Goal: Transaction & Acquisition: Purchase product/service

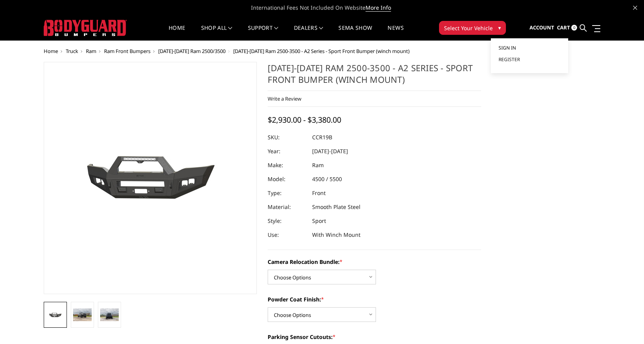
click at [519, 48] on link "Sign in" at bounding box center [530, 48] width 62 height 12
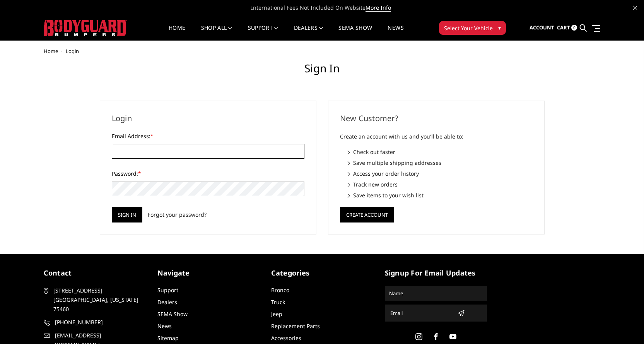
type input "[EMAIL_ADDRESS][DOMAIN_NAME]"
click at [120, 219] on input "Sign in" at bounding box center [127, 214] width 31 height 15
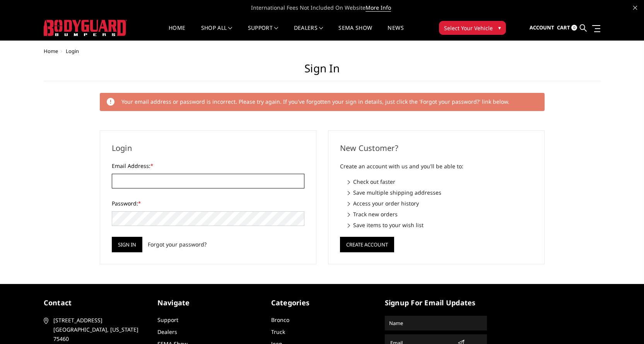
type input "[EMAIL_ADDRESS][DOMAIN_NAME]"
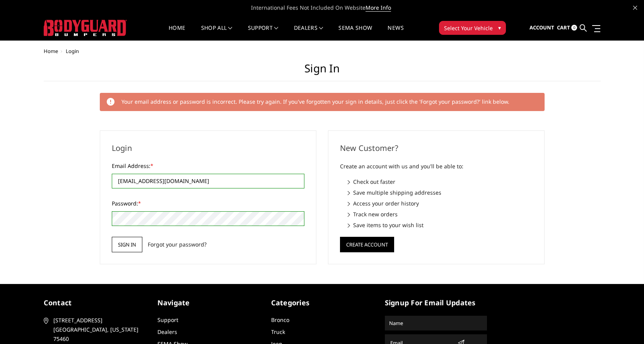
click at [132, 248] on input "Sign in" at bounding box center [127, 244] width 31 height 15
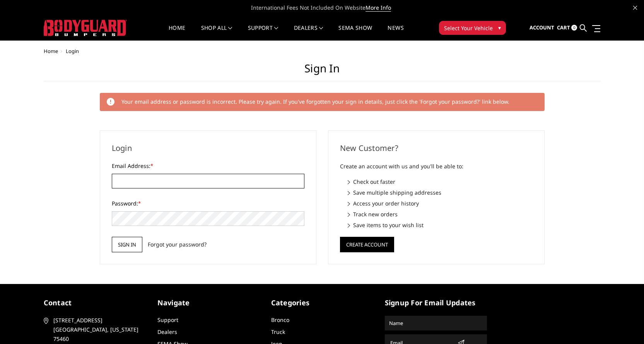
type input "[EMAIL_ADDRESS][DOMAIN_NAME]"
click at [123, 247] on input "Sign in" at bounding box center [127, 244] width 31 height 15
type input "[EMAIL_ADDRESS][DOMAIN_NAME]"
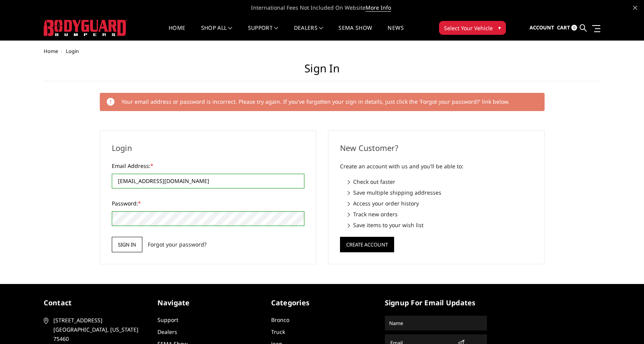
click at [129, 244] on input "Sign in" at bounding box center [127, 244] width 31 height 15
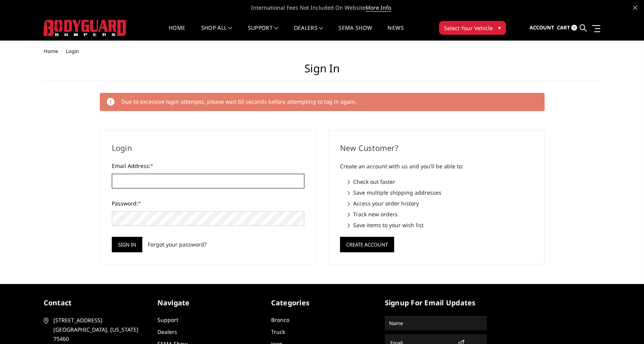
type input "[EMAIL_ADDRESS][DOMAIN_NAME]"
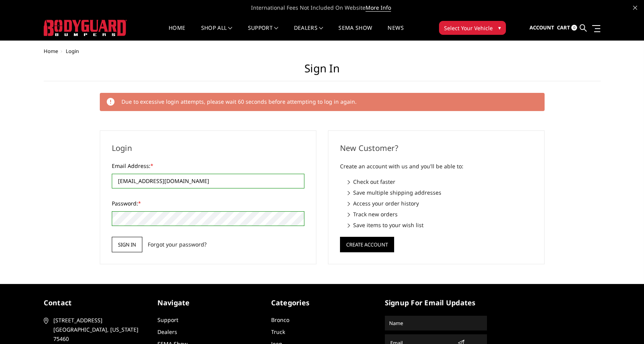
click at [126, 243] on input "Sign in" at bounding box center [127, 244] width 31 height 15
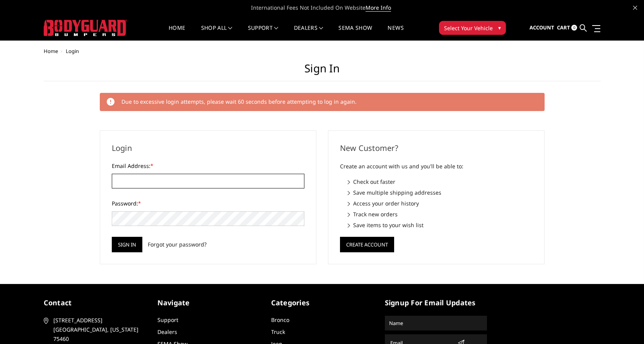
type input "[EMAIL_ADDRESS][DOMAIN_NAME]"
drag, startPoint x: 117, startPoint y: 184, endPoint x: 116, endPoint y: 190, distance: 6.6
click at [117, 184] on input "[EMAIL_ADDRESS][DOMAIN_NAME]" at bounding box center [208, 181] width 193 height 15
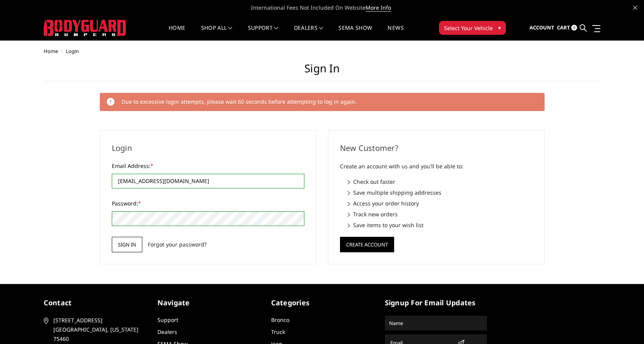
click at [125, 245] on input "Sign in" at bounding box center [127, 244] width 31 height 15
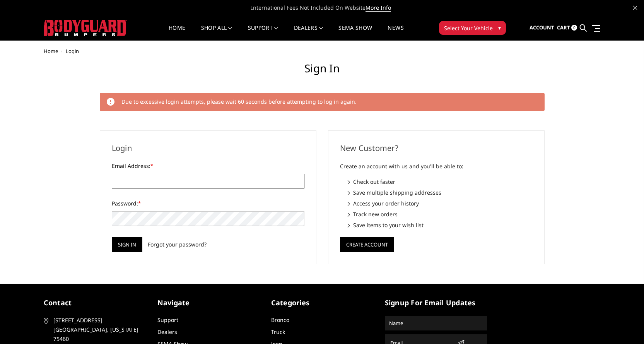
type input "[EMAIL_ADDRESS][DOMAIN_NAME]"
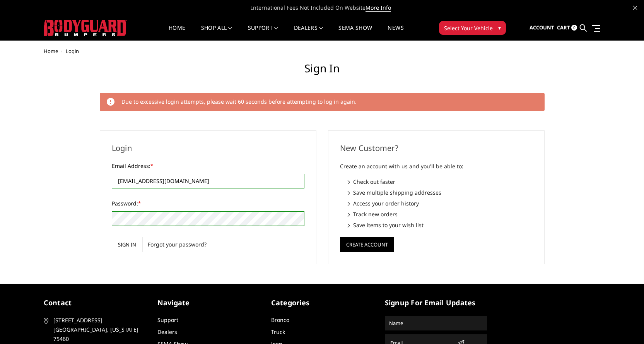
click at [128, 248] on input "Sign in" at bounding box center [127, 244] width 31 height 15
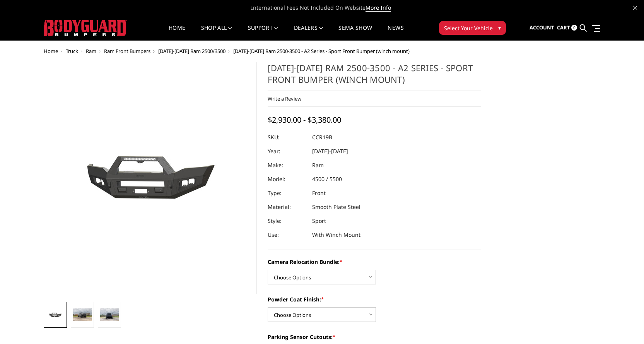
click at [482, 26] on span "Select Your Vehicle" at bounding box center [468, 28] width 49 height 8
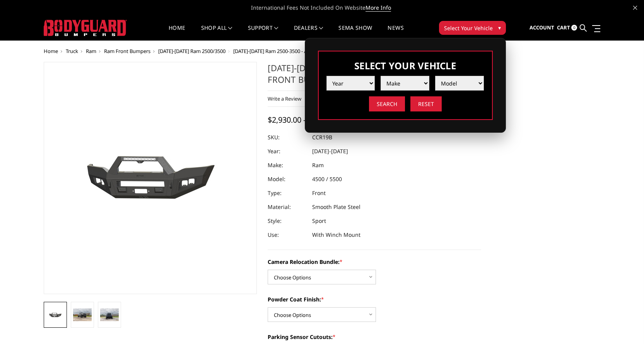
click at [337, 82] on select "Year [DATE] 2024 2023 2022 2021 2020 2019 2018 2017 2016 2015 2014 2013 2012 20…" at bounding box center [350, 83] width 49 height 15
select select "yr_2025"
click at [326, 76] on select "Year [DATE] 2024 2023 2022 2021 2020 2019 2018 2017 2016 2015 2014 2013 2012 20…" at bounding box center [350, 83] width 49 height 15
drag, startPoint x: 365, startPoint y: 94, endPoint x: 390, endPoint y: 83, distance: 27.7
click at [390, 83] on select "Make Chevrolet Ford GMC Ram Toyota" at bounding box center [405, 83] width 49 height 15
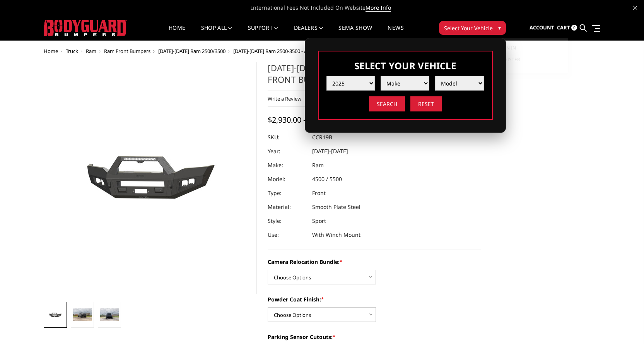
click at [546, 29] on span "Account" at bounding box center [542, 27] width 25 height 7
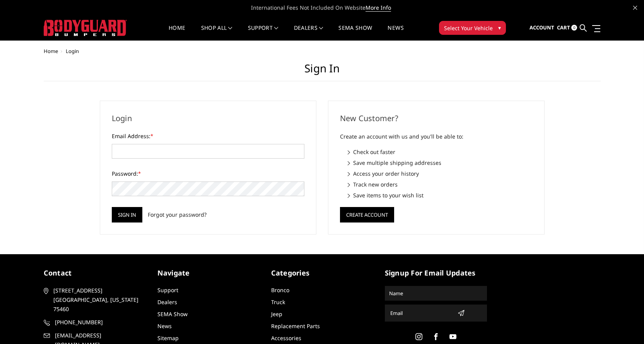
drag, startPoint x: 0, startPoint y: 0, endPoint x: 511, endPoint y: 45, distance: 512.6
click at [511, 45] on body "International Fees Not Included On Website More Info Home shop all Bronco 2021-…" at bounding box center [322, 197] width 644 height 394
type input "JWCCPLUS@HOTMAIL.COM"
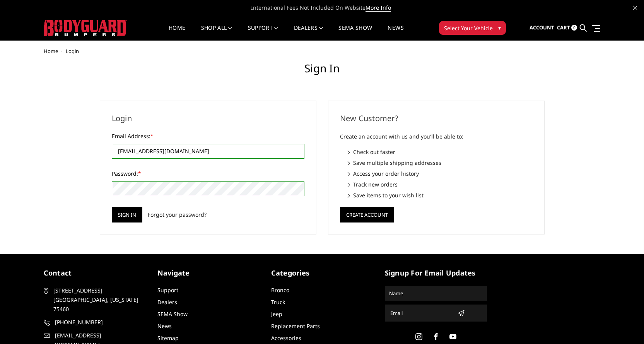
click at [0, 158] on div "Home Login Sign in Login Email Address: * JWCCPLUS@HOTMAIL.COM Password: * Sign…" at bounding box center [322, 141] width 644 height 186
click at [192, 151] on input "JWCCPLUS@HOTMAIL.COM" at bounding box center [208, 151] width 193 height 15
drag, startPoint x: 195, startPoint y: 152, endPoint x: 191, endPoint y: 135, distance: 17.4
click at [196, 151] on input "JWCCPLUS@HOTMAIL.COM" at bounding box center [208, 151] width 193 height 15
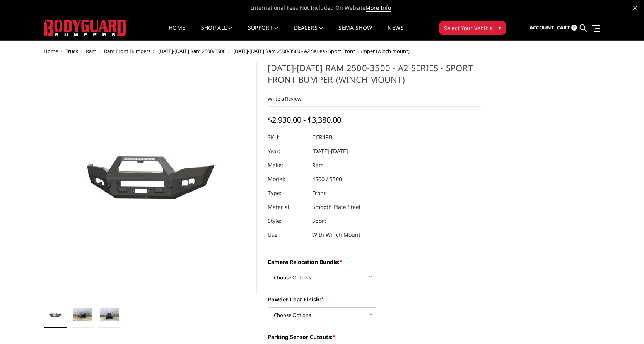
click at [480, 30] on span "Select Your Vehicle" at bounding box center [468, 28] width 49 height 8
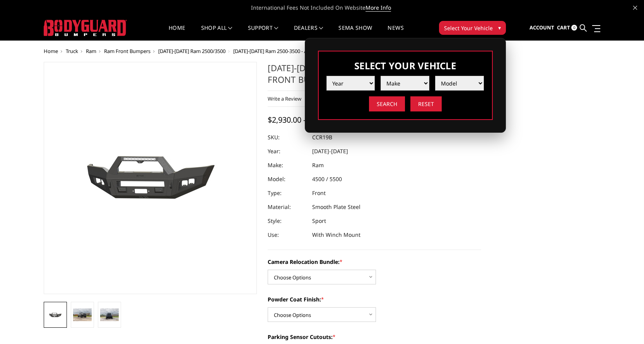
click at [344, 80] on select "Year 2025 2024 2023 2022 2021 2020 2019 2018 2017 2016 2015 2014 2013 2012 2011…" at bounding box center [350, 83] width 49 height 15
select select "yr_2025"
click at [326, 76] on select "Year 2025 2024 2023 2022 2021 2020 2019 2018 2017 2016 2015 2014 2013 2012 2011…" at bounding box center [350, 83] width 49 height 15
click at [412, 85] on select "Make Chevrolet Ford GMC Ram Toyota" at bounding box center [405, 83] width 49 height 15
select select "mk_ram"
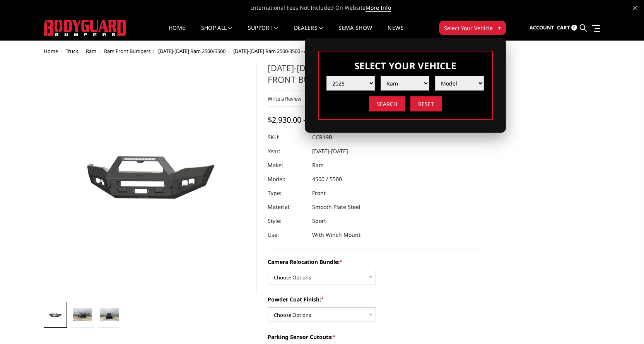
click at [381, 76] on select "Make Chevrolet Ford GMC Ram Toyota" at bounding box center [405, 83] width 49 height 15
click at [453, 82] on select "Model 1500 6-Lug 1500 Rebel 2500 / 3500 4500 / 5500 RHO" at bounding box center [459, 83] width 49 height 15
select select "md_2500-3500"
click at [435, 76] on select "Model 1500 6-Lug 1500 Rebel 2500 / 3500 4500 / 5500 RHO" at bounding box center [459, 83] width 49 height 15
click at [390, 103] on input "Search" at bounding box center [387, 103] width 36 height 15
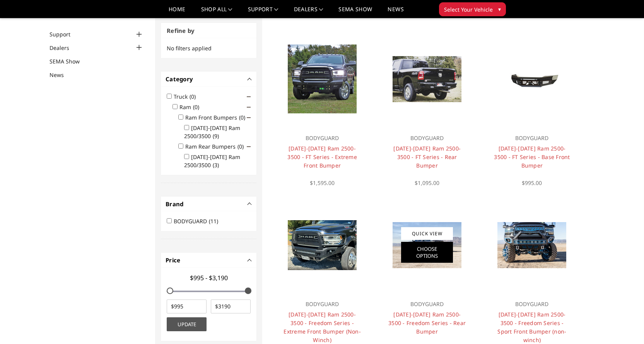
scroll to position [23, 0]
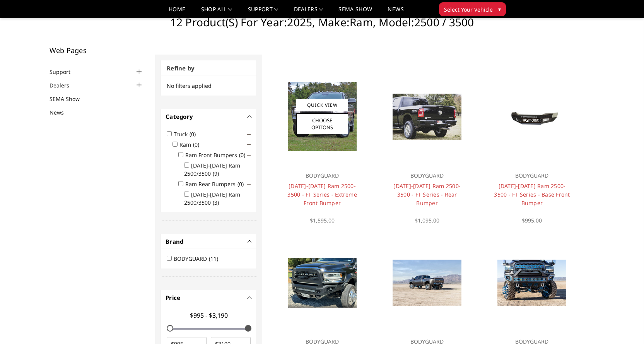
click at [339, 90] on img at bounding box center [322, 116] width 69 height 69
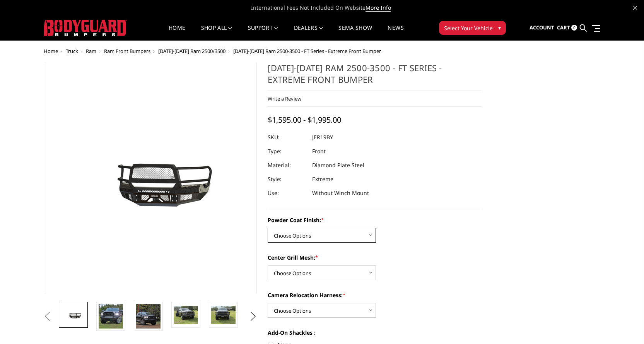
click at [308, 233] on select "Choose Options Bare Metal Gloss Black Powder Coat Textured Black Powder Coat" at bounding box center [322, 235] width 108 height 15
select select "3215"
click at [268, 228] on select "Choose Options Bare Metal Gloss Black Powder Coat Textured Black Powder Coat" at bounding box center [322, 235] width 108 height 15
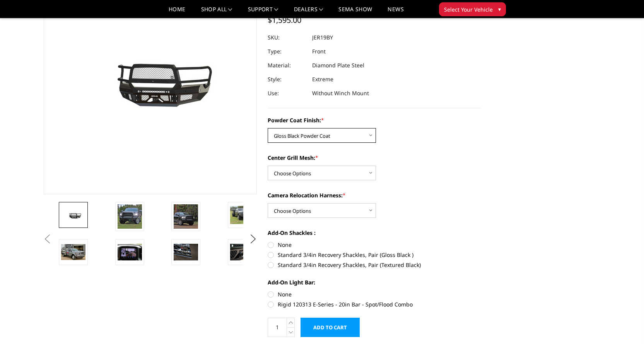
scroll to position [77, 0]
click at [330, 173] on select "Choose Options WITH Expanded Metal in Center Grill WITHOUT Expanded Metal in Ce…" at bounding box center [322, 172] width 108 height 15
select select "3217"
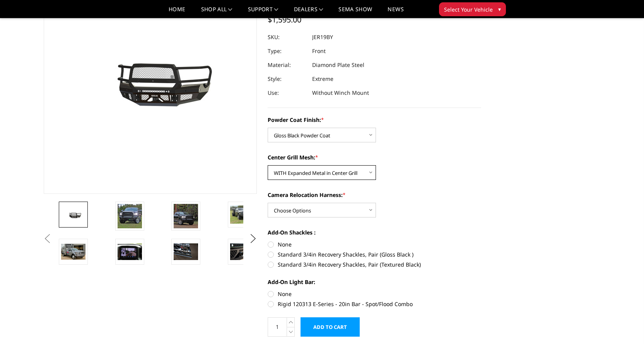
click at [268, 165] on select "Choose Options WITH Expanded Metal in Center Grill WITHOUT Expanded Metal in Ce…" at bounding box center [322, 172] width 108 height 15
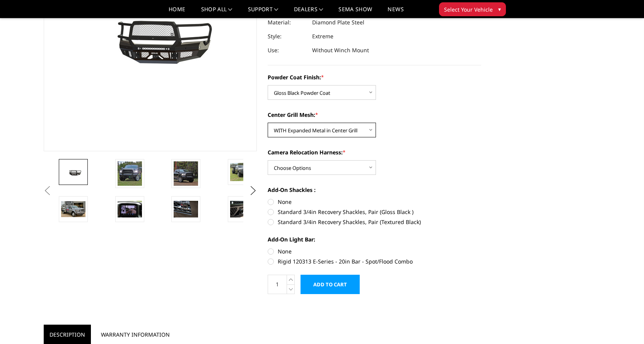
scroll to position [39, 0]
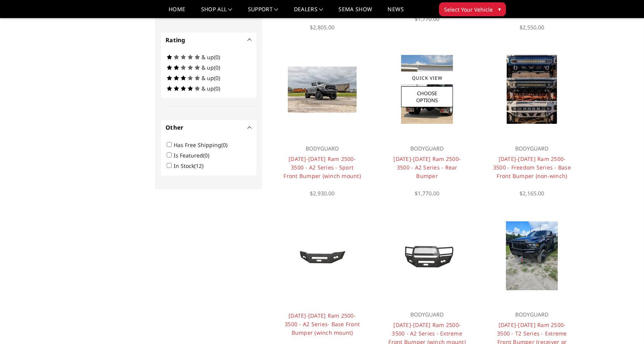
scroll to position [410, 0]
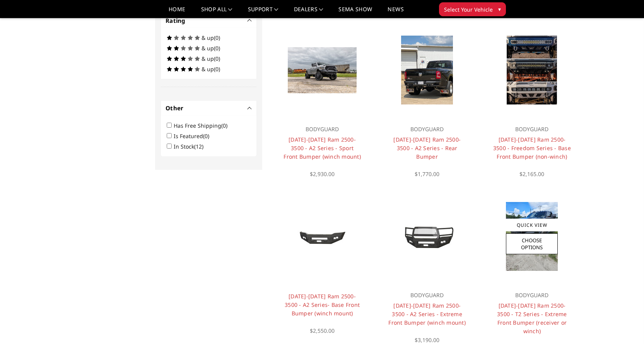
click at [525, 261] on img at bounding box center [532, 236] width 52 height 69
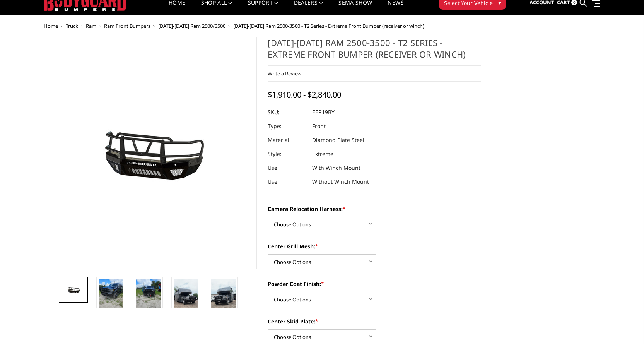
scroll to position [39, 0]
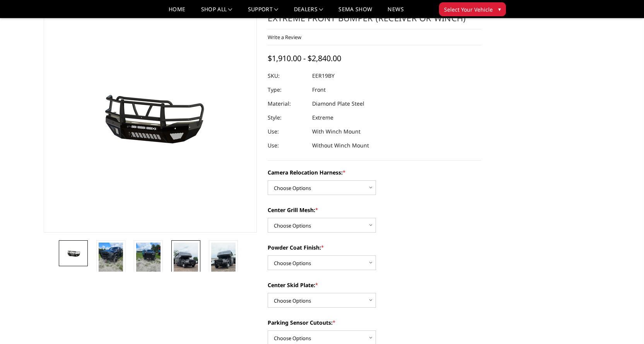
click at [191, 263] on img at bounding box center [186, 264] width 24 height 43
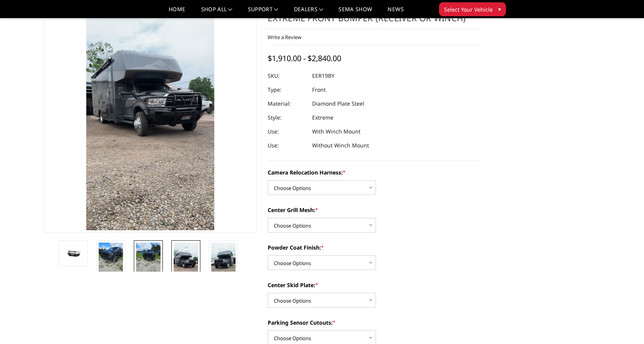
click at [155, 257] on img at bounding box center [148, 259] width 24 height 32
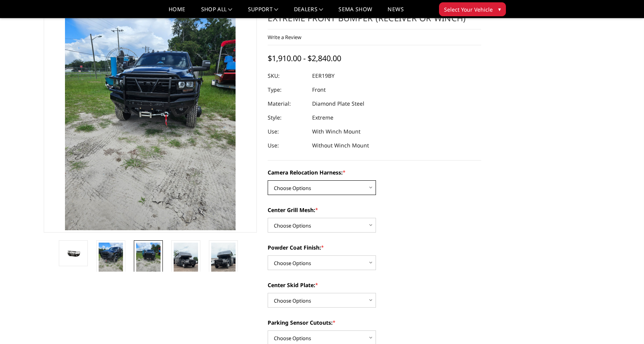
click at [289, 183] on select "Choose Options Without camera harness With camera harness" at bounding box center [322, 187] width 108 height 15
select select "3819"
click at [268, 180] on select "Choose Options Without camera harness With camera harness" at bounding box center [322, 187] width 108 height 15
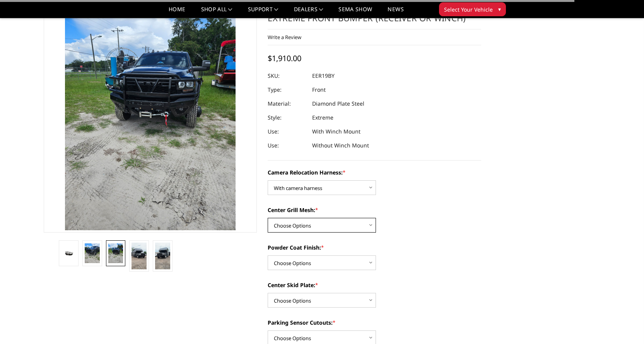
click at [289, 226] on select "Choose Options Without expanded metal With expanded metal" at bounding box center [322, 225] width 108 height 15
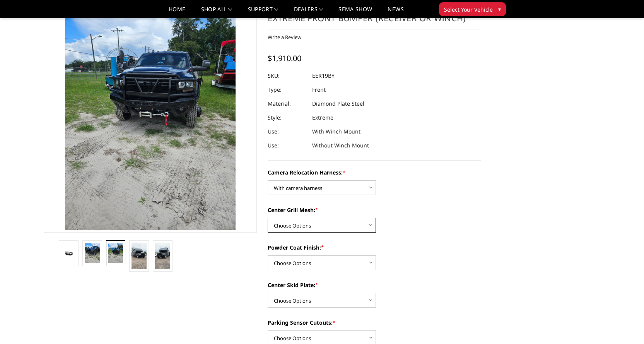
select select "3818"
click at [268, 218] on select "Choose Options Without expanded metal With expanded metal" at bounding box center [322, 225] width 108 height 15
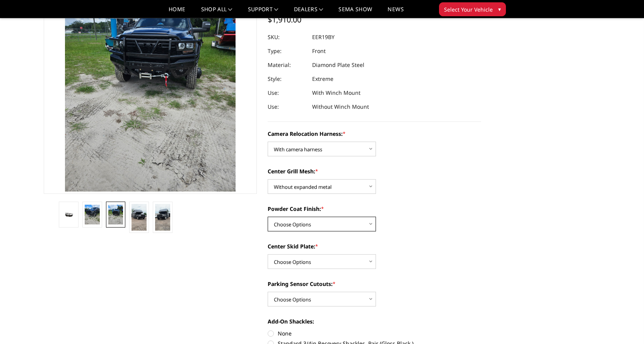
click at [320, 217] on select "Choose Options Textured Black Powder Coat Gloss Black Powder Coat Bare Metal" at bounding box center [322, 224] width 108 height 15
select select "3815"
click at [268, 217] on select "Choose Options Textured Black Powder Coat Gloss Black Powder Coat Bare Metal" at bounding box center [322, 224] width 108 height 15
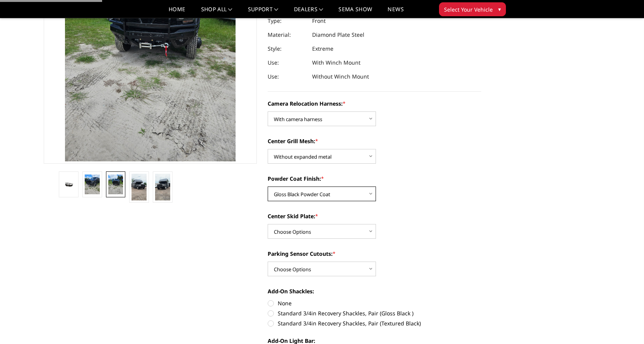
scroll to position [155, 0]
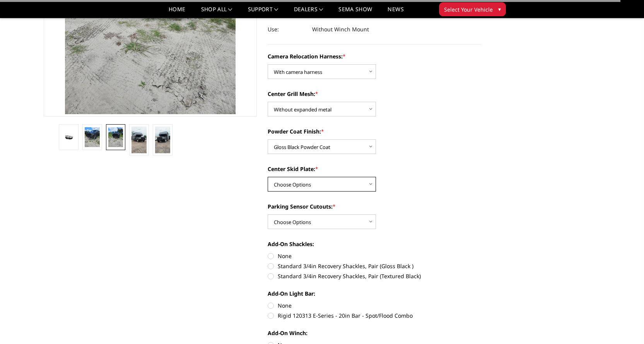
click at [307, 185] on select "Choose Options Winch Mount Skid Plate Standard Skid Plate (included) 2" Receive…" at bounding box center [322, 184] width 108 height 15
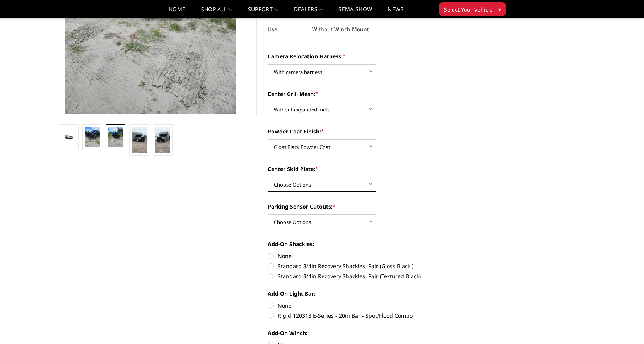
select select "3813"
click at [268, 177] on select "Choose Options Winch Mount Skid Plate Standard Skid Plate (included) 2" Receive…" at bounding box center [322, 184] width 108 height 15
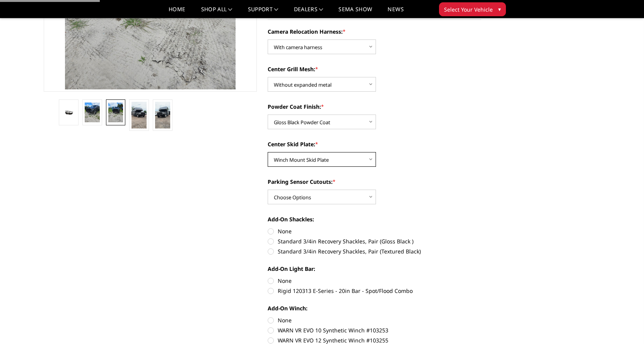
scroll to position [193, 0]
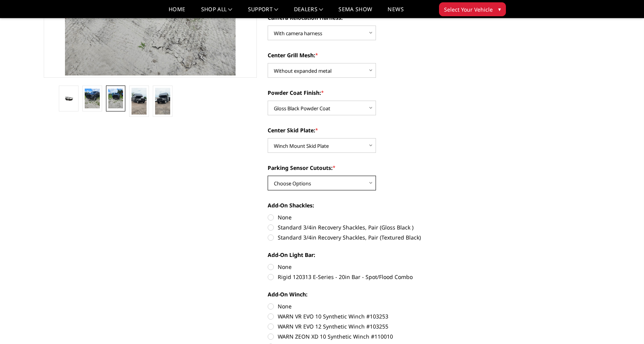
click at [310, 181] on select "Choose Options Yes - With Parking Sensor Cutouts" at bounding box center [322, 183] width 108 height 15
select select "3810"
click at [268, 176] on select "Choose Options Yes - With Parking Sensor Cutouts" at bounding box center [322, 183] width 108 height 15
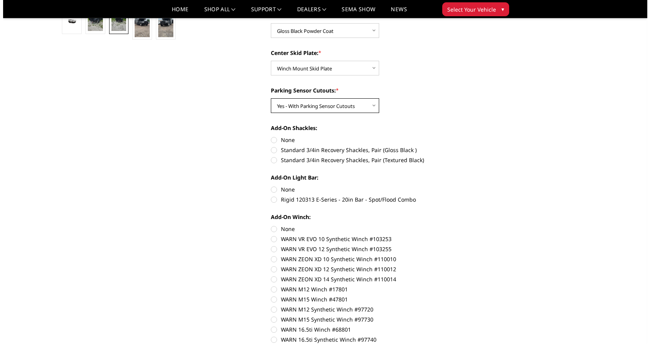
scroll to position [0, 0]
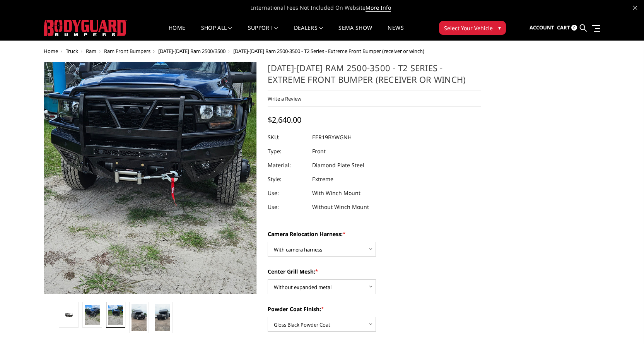
click at [167, 176] on img at bounding box center [138, 180] width 371 height 495
